Goal: Information Seeking & Learning: Check status

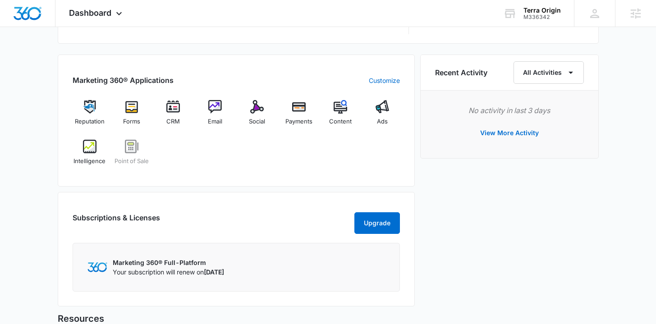
scroll to position [534, 0]
click at [252, 126] on div "Social" at bounding box center [257, 116] width 35 height 32
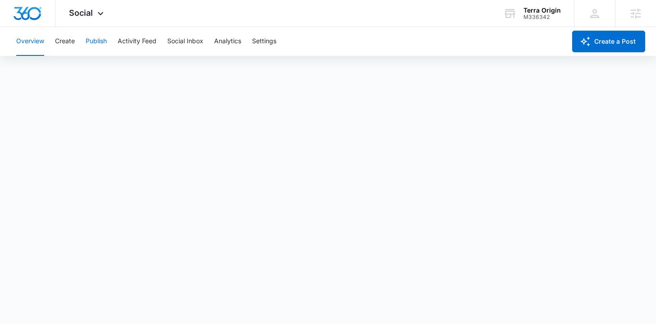
click at [92, 41] on button "Publish" at bounding box center [96, 41] width 21 height 29
click at [68, 39] on button "Create" at bounding box center [65, 41] width 20 height 29
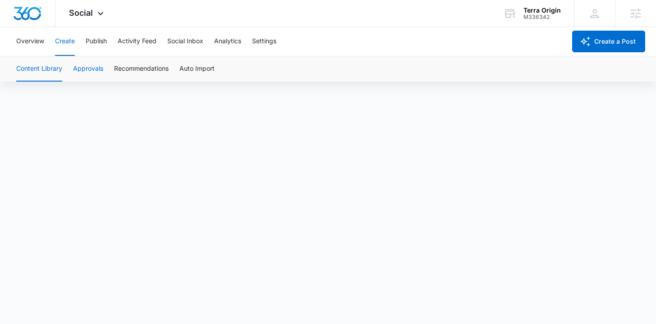
click at [99, 76] on button "Approvals" at bounding box center [88, 68] width 30 height 25
click at [100, 43] on button "Publish" at bounding box center [96, 41] width 21 height 29
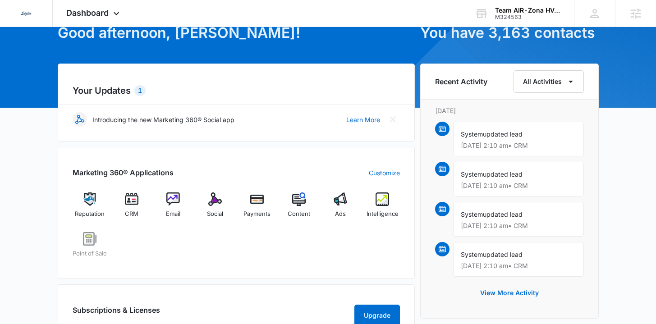
scroll to position [57, 0]
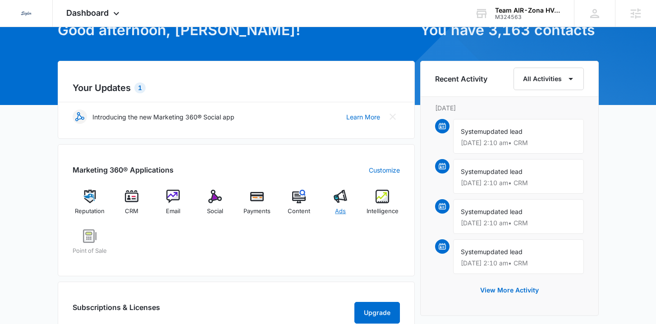
click at [335, 204] on div "Ads" at bounding box center [340, 206] width 35 height 32
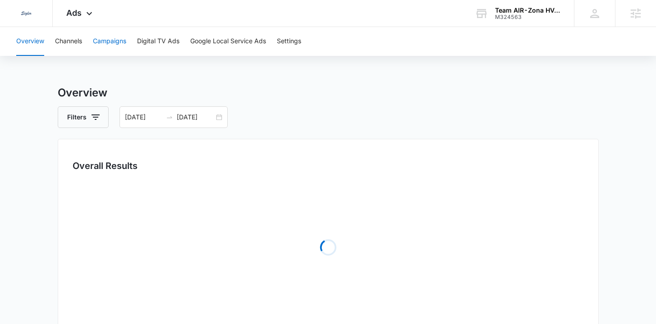
click at [97, 42] on button "Campaigns" at bounding box center [109, 41] width 33 height 29
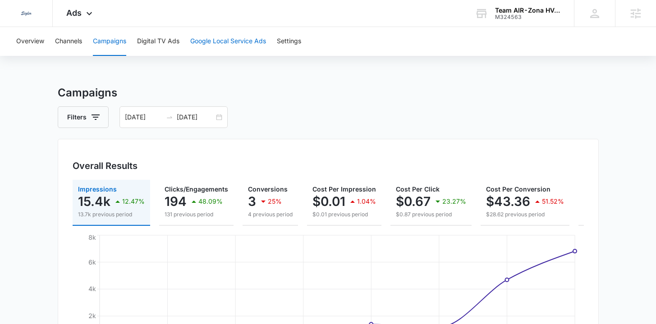
click at [223, 35] on button "Google Local Service Ads" at bounding box center [228, 41] width 76 height 29
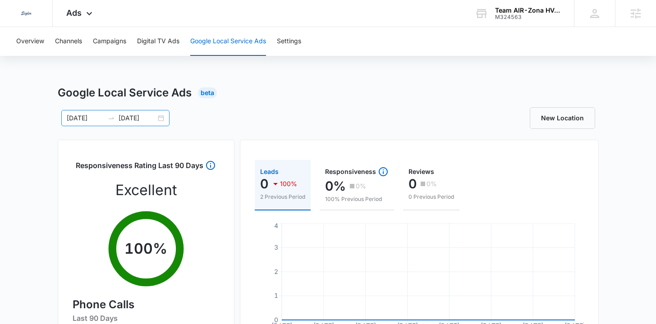
click at [158, 120] on div "09/02/2025 09/09/2025" at bounding box center [115, 118] width 108 height 16
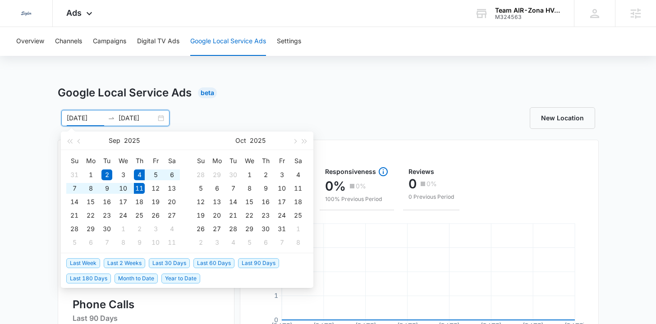
click at [83, 261] on span "Last Week" at bounding box center [83, 263] width 34 height 10
type input "09/04/2025"
type input "09/11/2025"
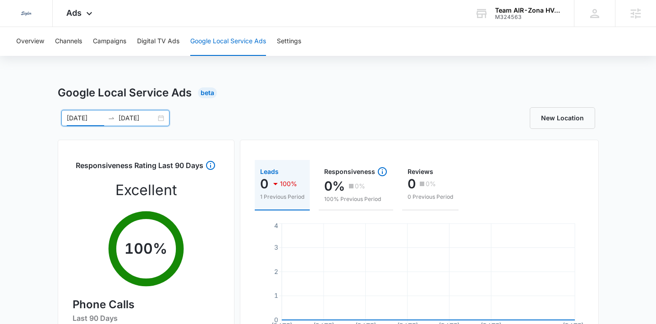
click at [233, 133] on div "Google Local Service Ads Beta 09/04/2025 09/11/2025 Sep 2025 Su Mo Tu We Th Fr …" at bounding box center [328, 319] width 541 height 469
click at [114, 41] on button "Campaigns" at bounding box center [109, 41] width 33 height 29
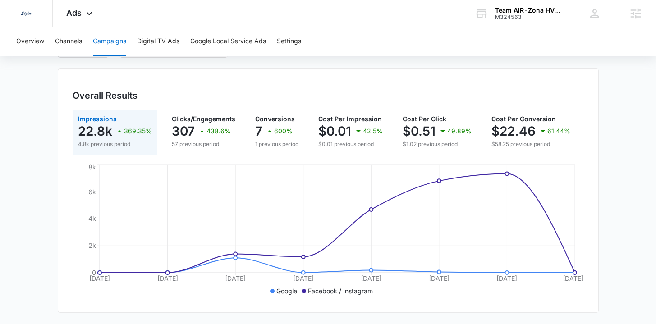
scroll to position [42, 0]
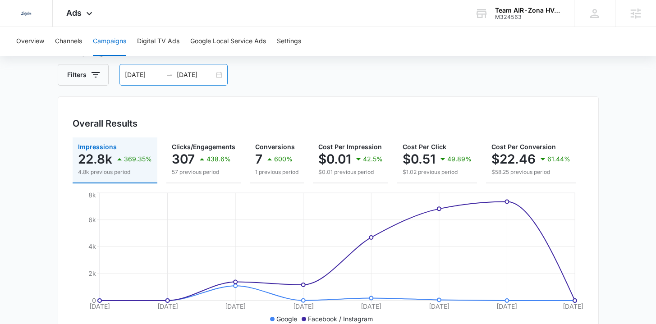
click at [219, 75] on div "09/04/2025 09/11/2025" at bounding box center [173, 75] width 108 height 22
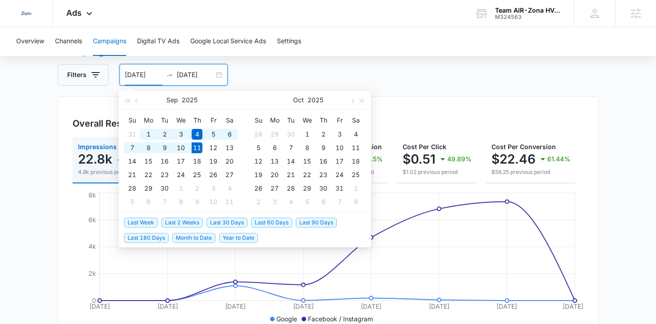
click at [217, 221] on span "Last 30 Days" at bounding box center [226, 223] width 41 height 10
type input "08/12/2025"
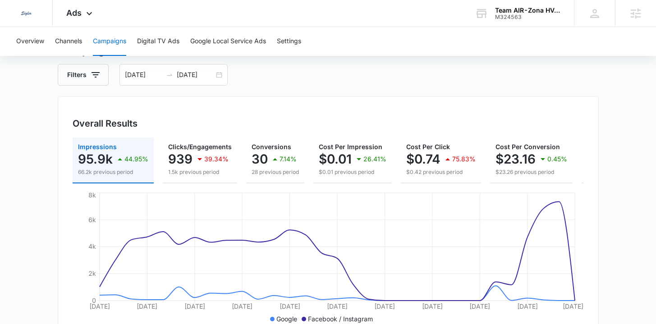
click at [272, 111] on div "Overall Results Impressions 95.9k 44.95% 66.2k previous period Clicks/Engagemen…" at bounding box center [328, 218] width 541 height 244
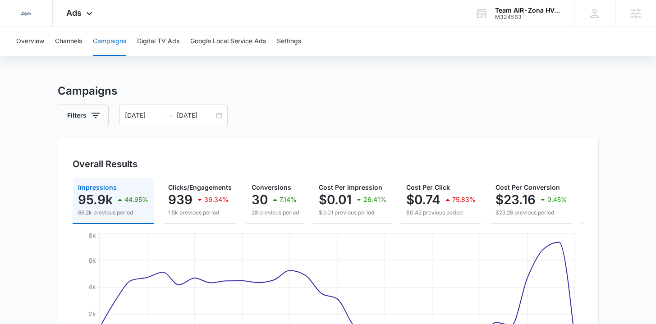
scroll to position [0, 0]
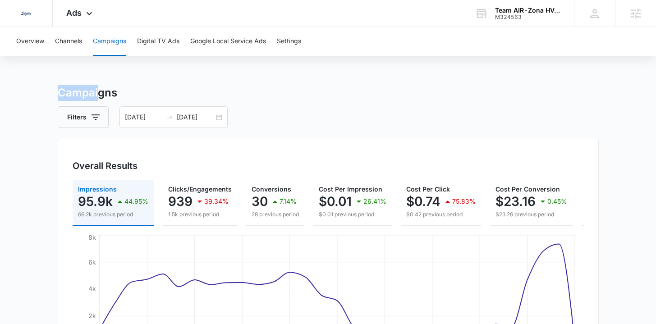
drag, startPoint x: 47, startPoint y: 93, endPoint x: 97, endPoint y: 93, distance: 50.5
click at [119, 93] on h3 "Campaigns" at bounding box center [328, 93] width 541 height 16
drag, startPoint x: 81, startPoint y: 93, endPoint x: 73, endPoint y: 93, distance: 8.1
click at [73, 93] on h3 "Campaigns" at bounding box center [328, 93] width 541 height 16
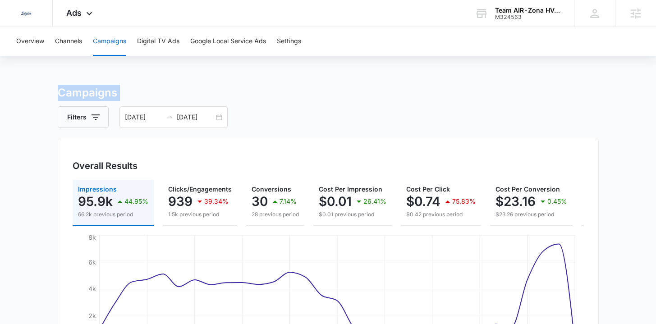
click at [281, 119] on div "Filters 08/12/2025 09/11/2025" at bounding box center [328, 117] width 541 height 22
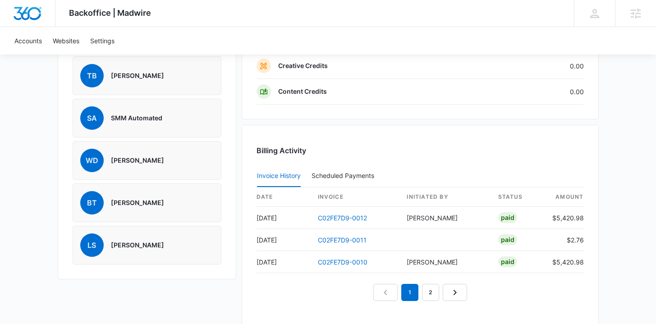
scroll to position [760, 0]
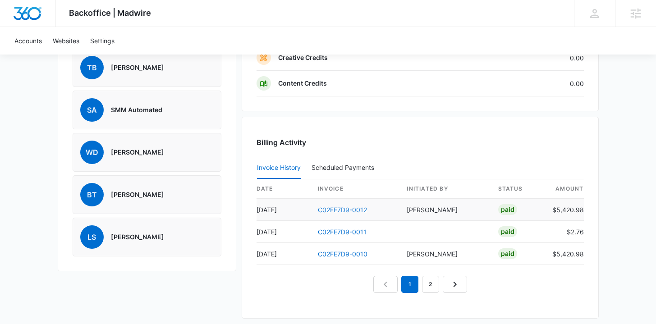
click at [332, 210] on link "C02FE7D9-0012" at bounding box center [342, 210] width 49 height 8
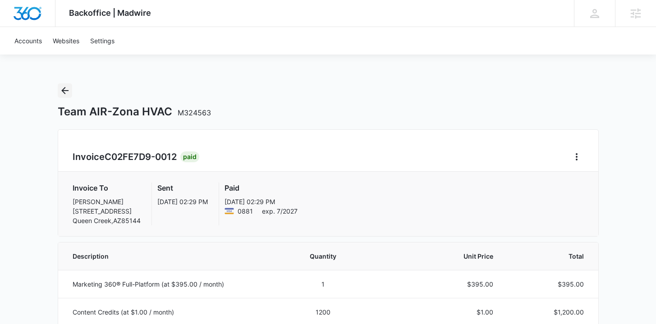
click at [62, 90] on icon "Back" at bounding box center [64, 90] width 11 height 11
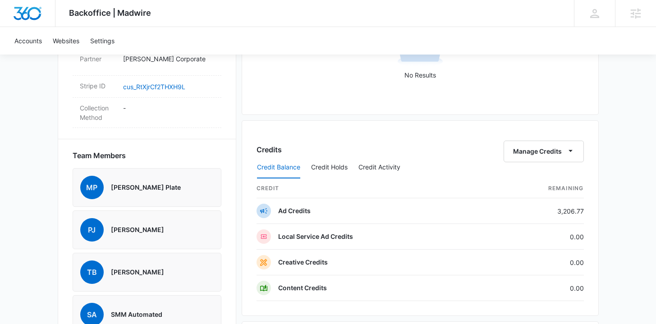
scroll to position [595, 0]
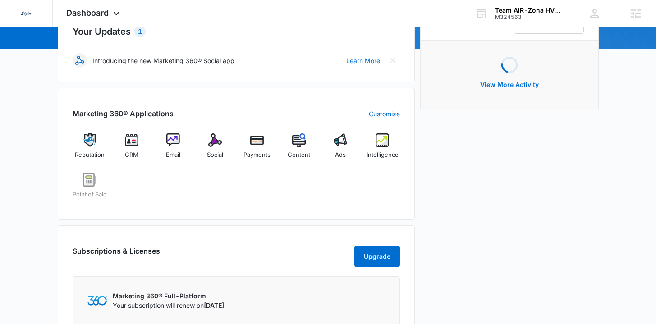
scroll to position [149, 0]
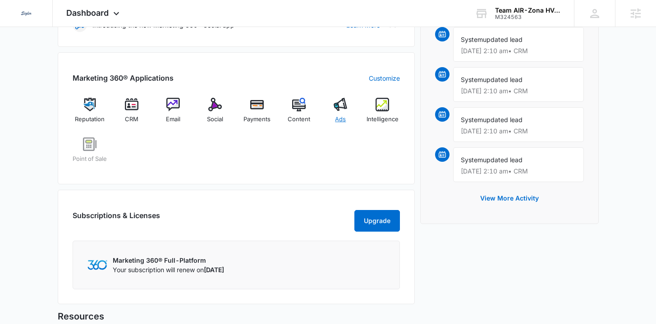
click at [345, 115] on span "Ads" at bounding box center [340, 119] width 11 height 9
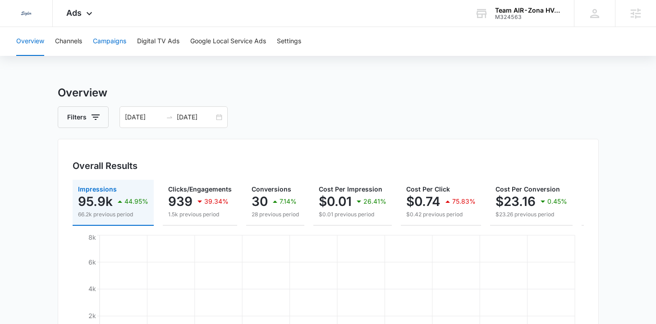
click at [113, 41] on button "Campaigns" at bounding box center [109, 41] width 33 height 29
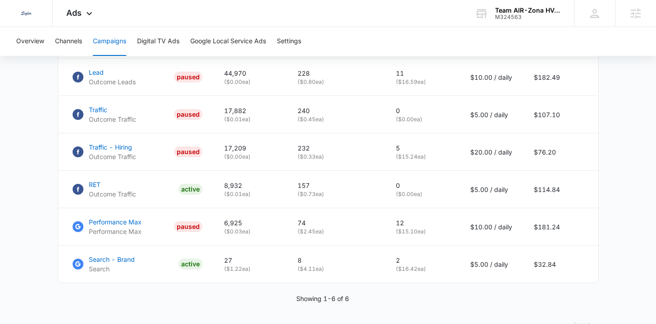
scroll to position [445, 0]
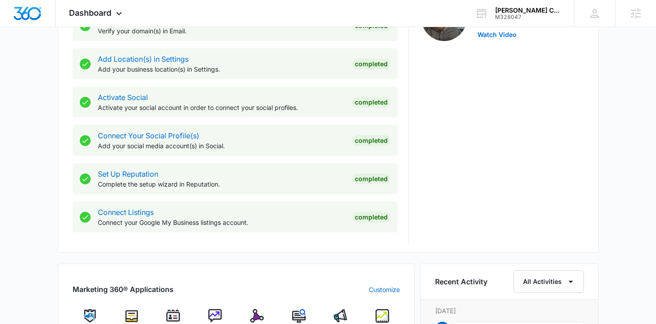
scroll to position [457, 0]
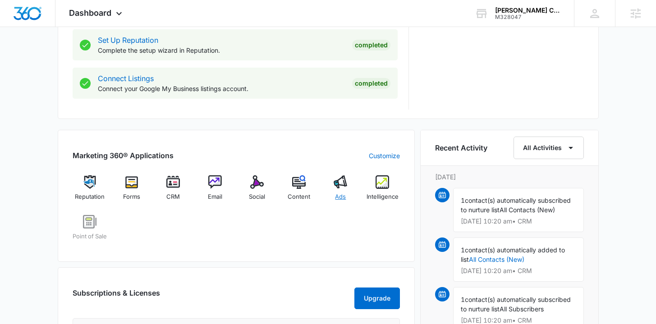
click at [343, 194] on span "Ads" at bounding box center [340, 196] width 11 height 9
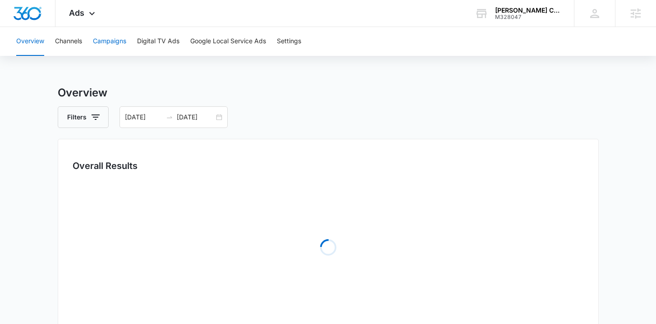
click at [109, 44] on button "Campaigns" at bounding box center [109, 41] width 33 height 29
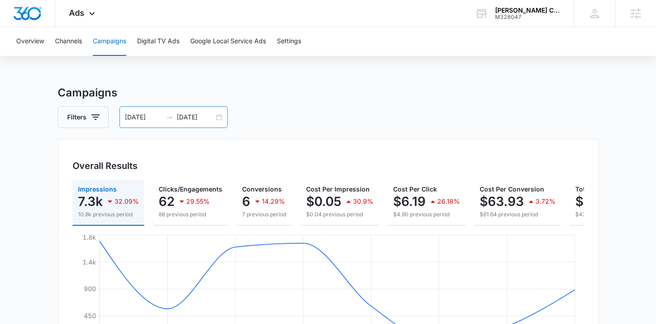
click at [219, 119] on div "[DATE] [DATE]" at bounding box center [173, 117] width 108 height 22
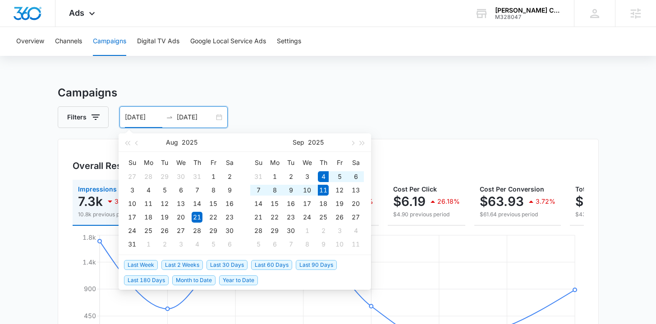
click at [143, 265] on span "Last Week" at bounding box center [141, 265] width 34 height 10
type input "[DATE]"
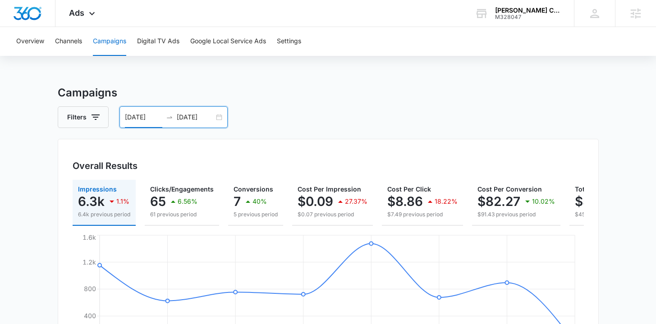
click at [219, 119] on div "[DATE] [DATE]" at bounding box center [173, 117] width 108 height 22
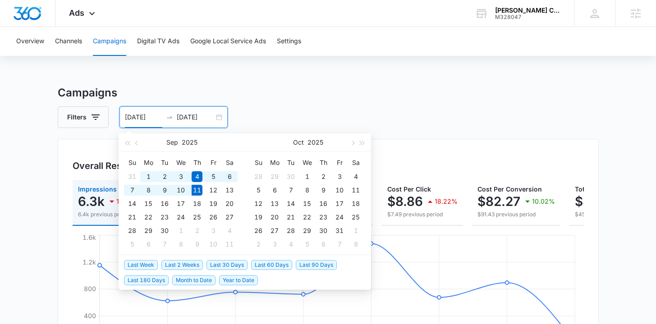
click at [239, 279] on span "Year to Date" at bounding box center [238, 280] width 39 height 10
type input "01/01/2025"
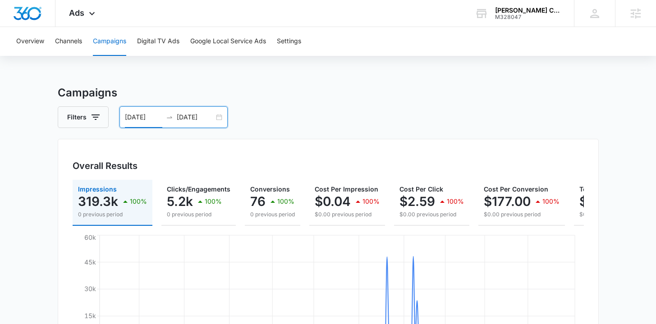
click at [217, 116] on div "01/01/2025 09/11/2025" at bounding box center [173, 117] width 108 height 22
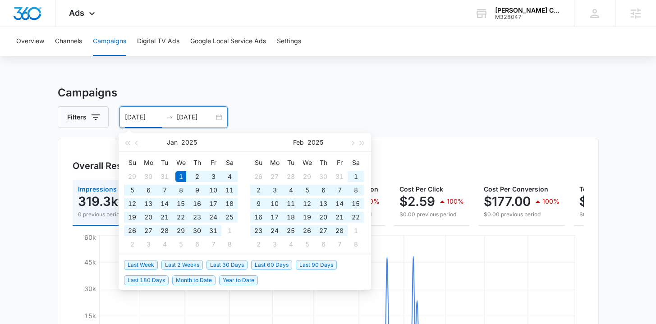
click at [195, 91] on h3 "Campaigns" at bounding box center [328, 93] width 541 height 16
